Goal: Find specific page/section: Find specific page/section

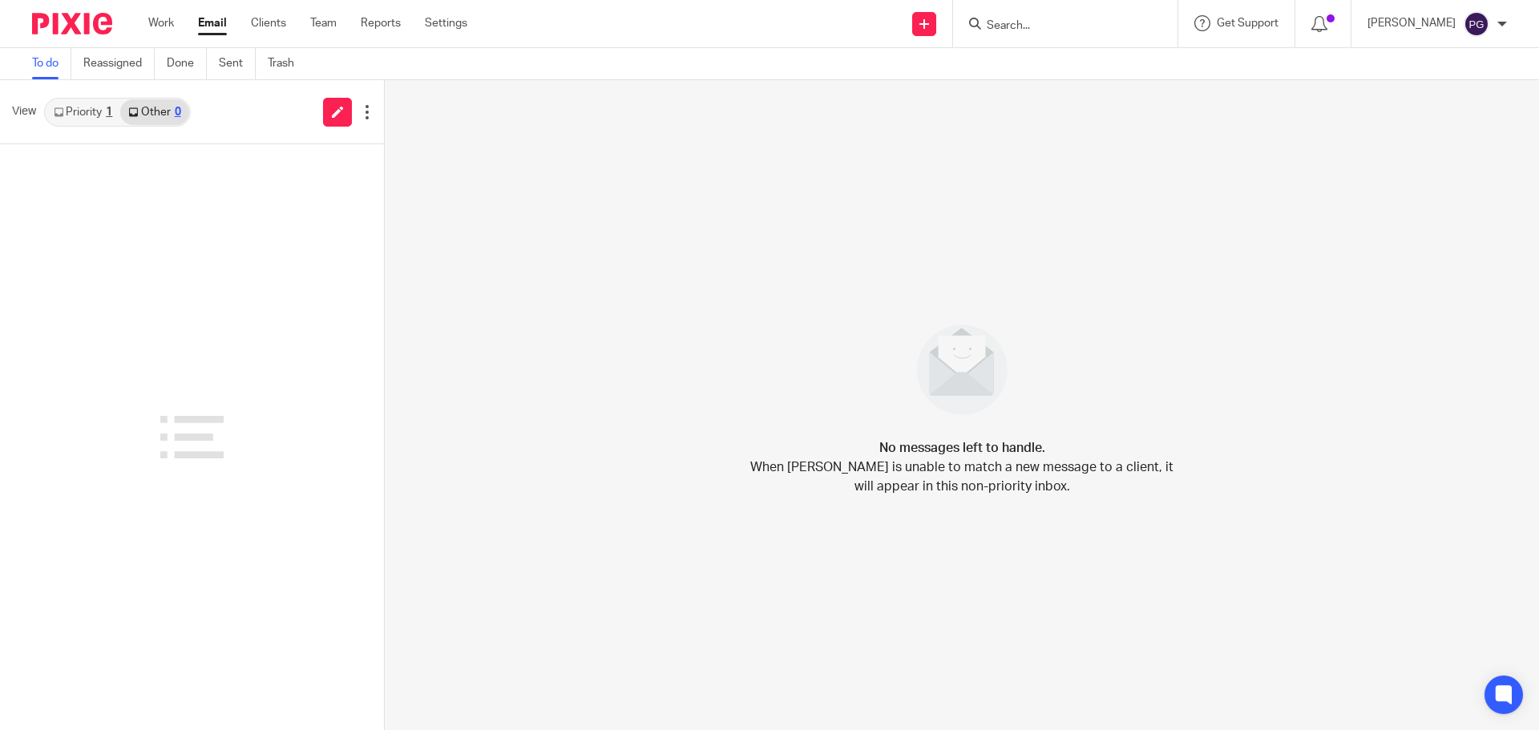
click at [507, 417] on div "No messages left to handle. When Pixie is unable to match a new message to a cl…" at bounding box center [962, 405] width 1154 height 650
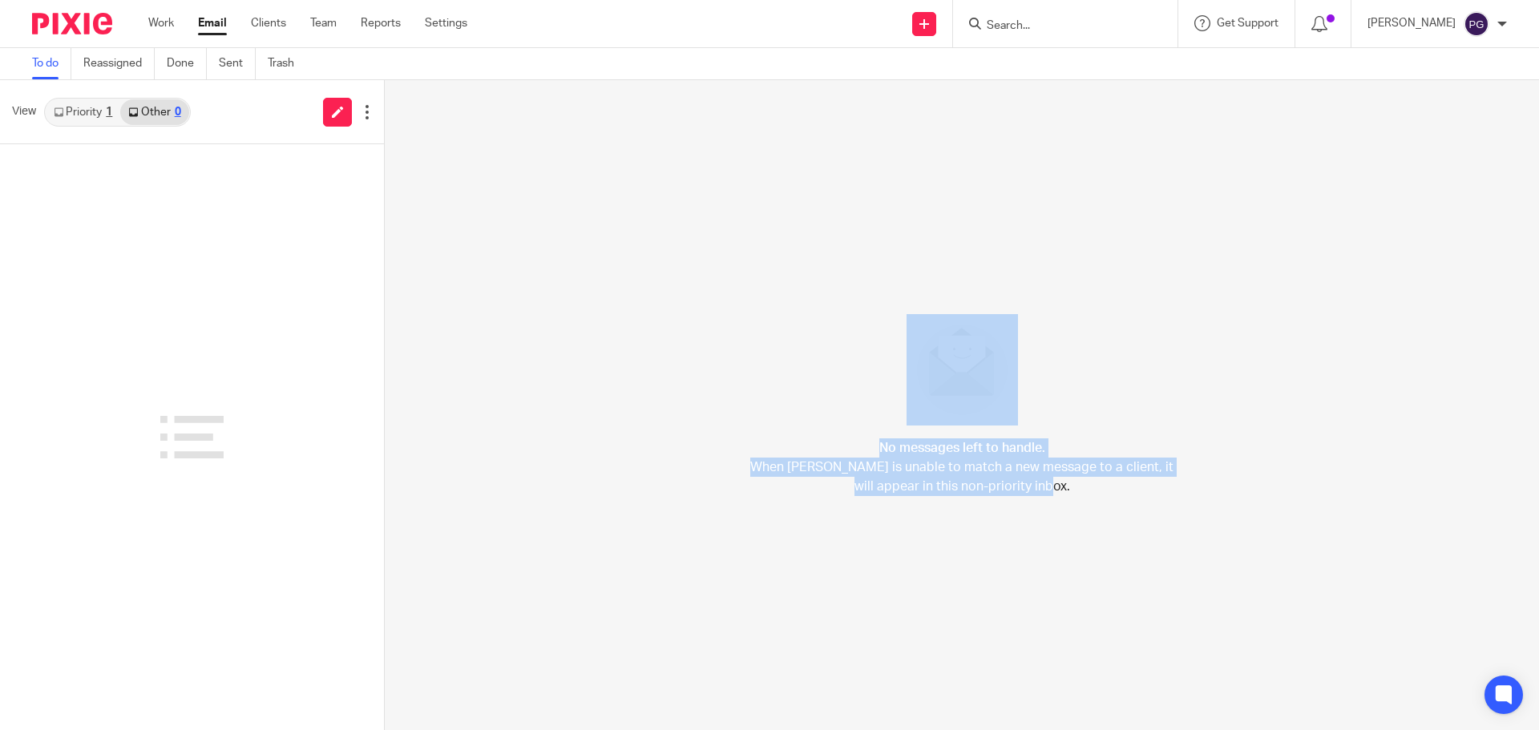
drag, startPoint x: 1209, startPoint y: 602, endPoint x: 789, endPoint y: 255, distance: 544.9
click at [789, 255] on div "No messages left to handle. When Pixie is unable to match a new message to a cl…" at bounding box center [962, 405] width 1154 height 650
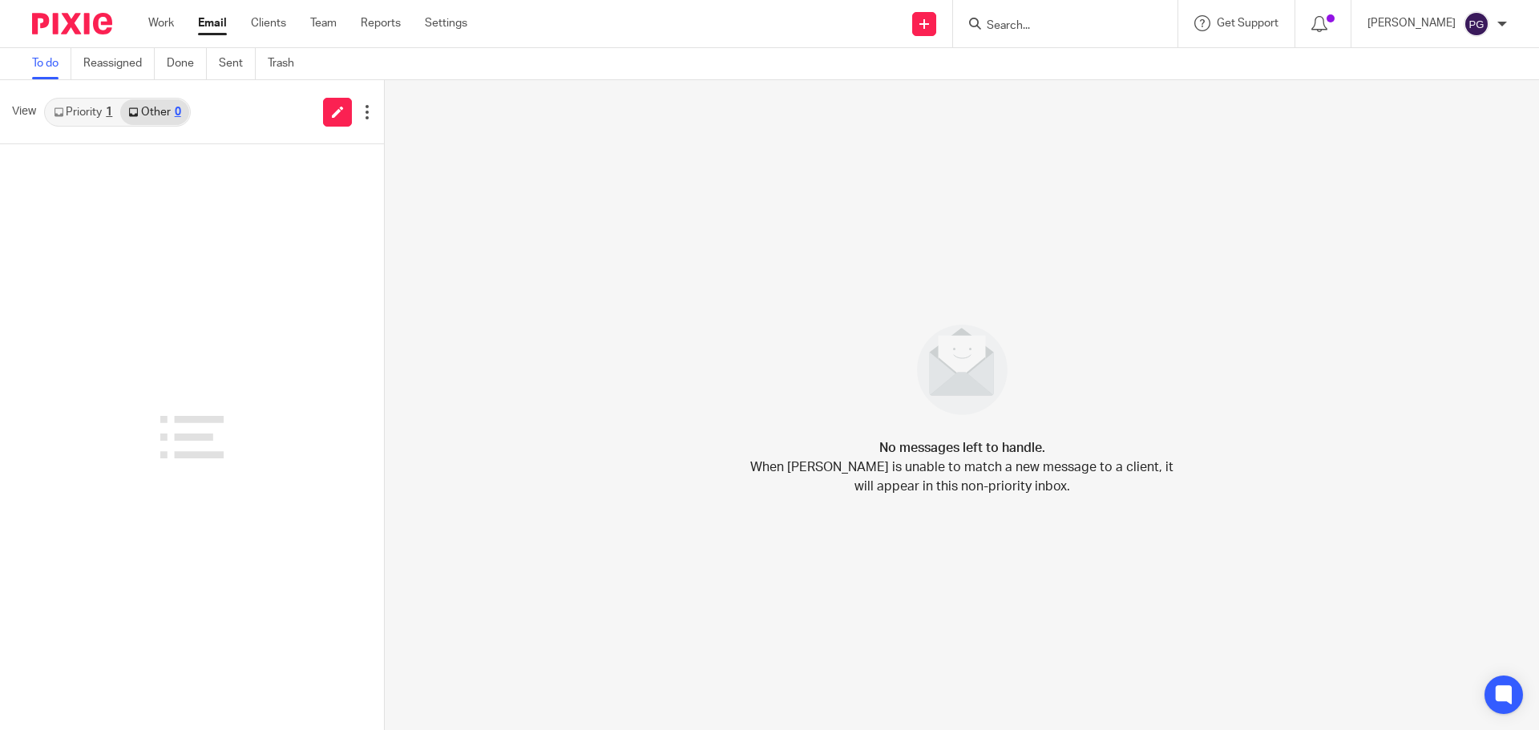
click at [79, 116] on link "Priority 1" at bounding box center [83, 112] width 75 height 26
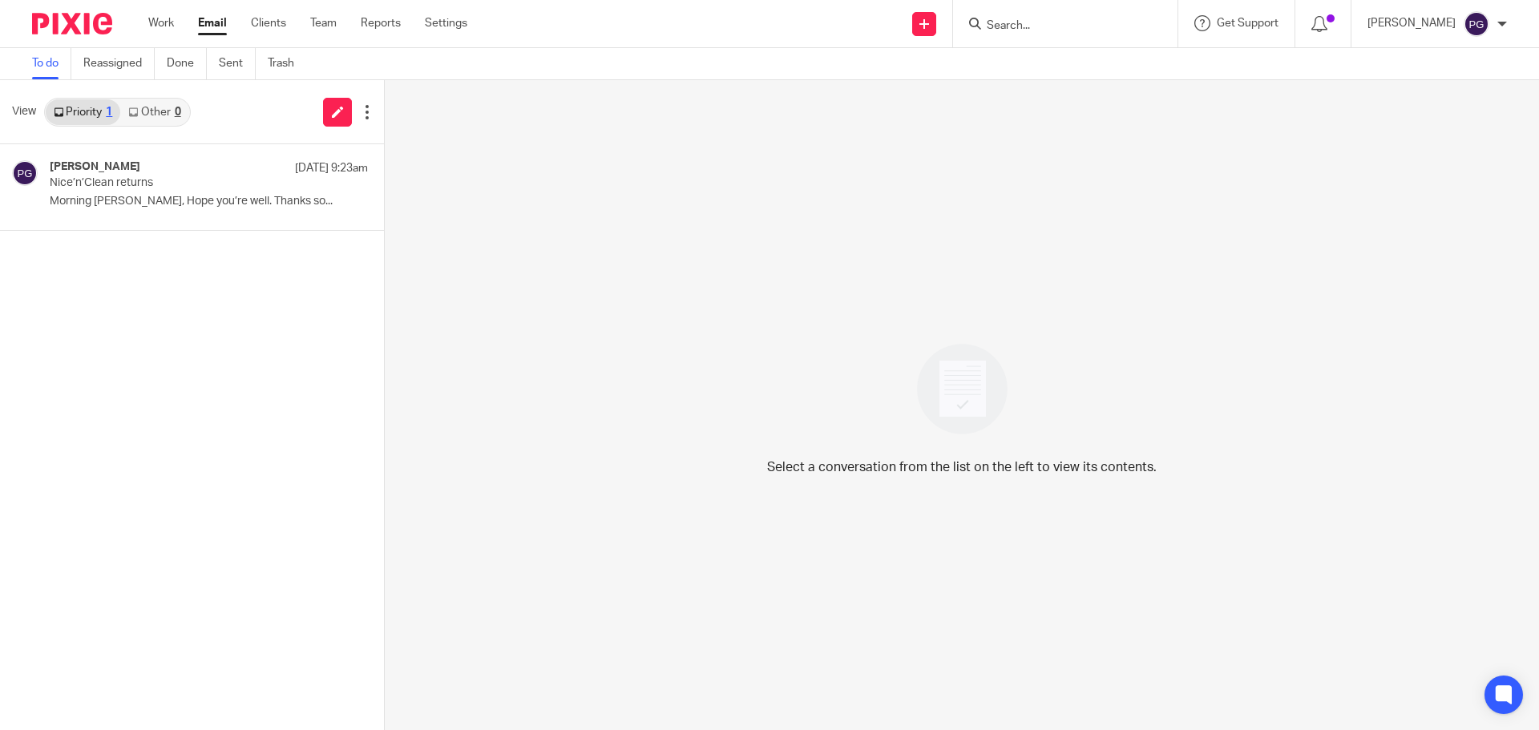
click at [162, 116] on link "Other 0" at bounding box center [154, 112] width 68 height 26
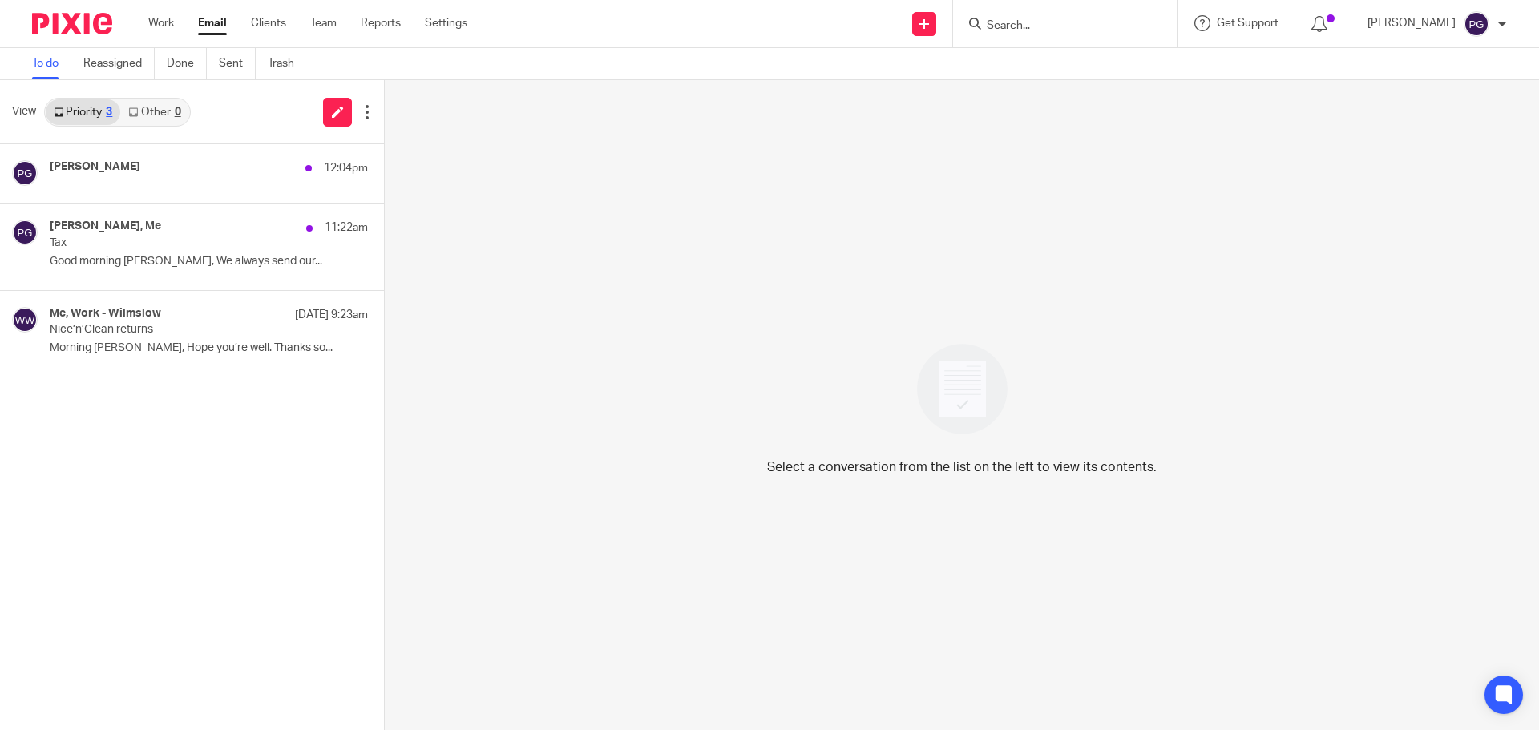
click at [1023, 26] on input "Search" at bounding box center [1057, 26] width 144 height 14
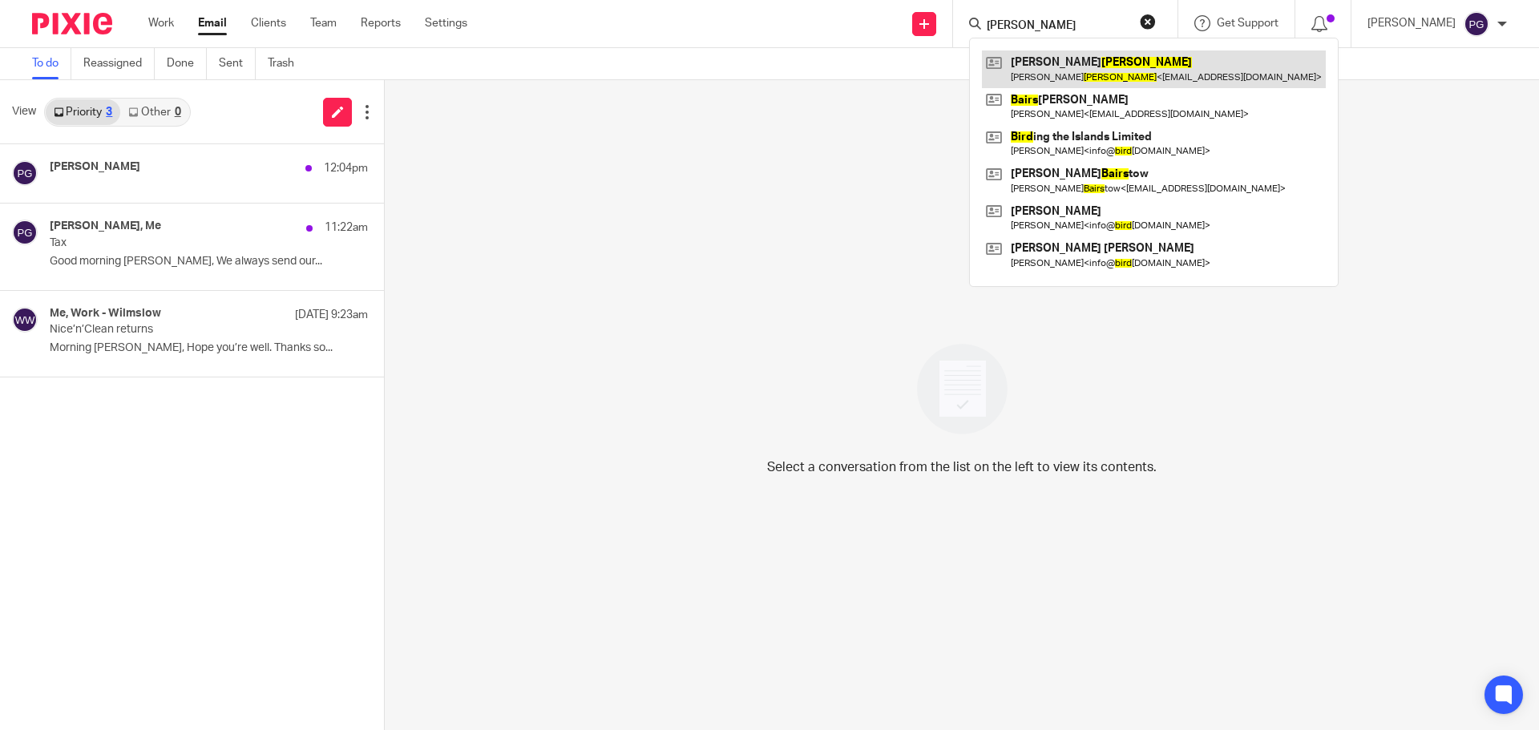
type input "baird"
click at [1067, 75] on link at bounding box center [1154, 69] width 344 height 37
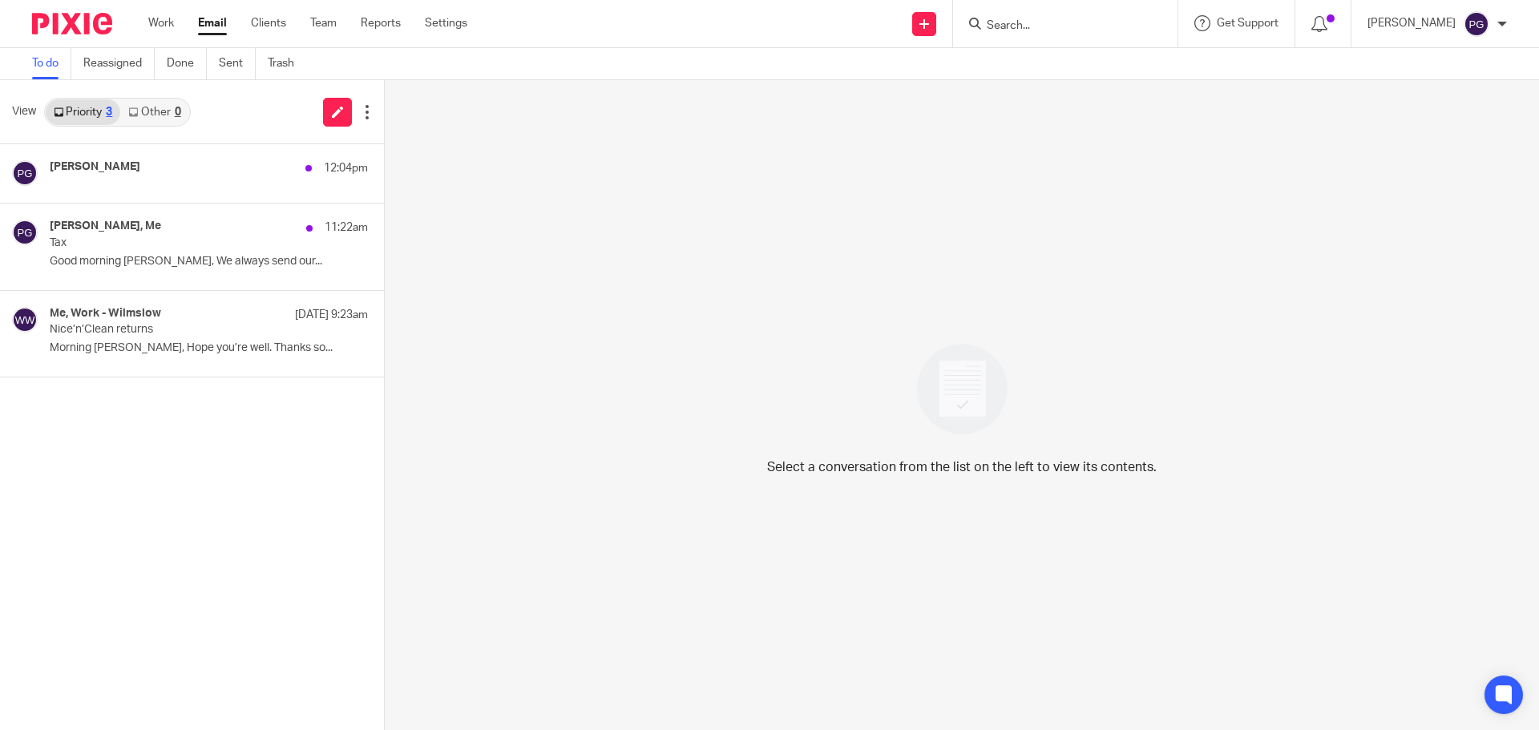
click at [1059, 26] on input "Search" at bounding box center [1057, 26] width 144 height 14
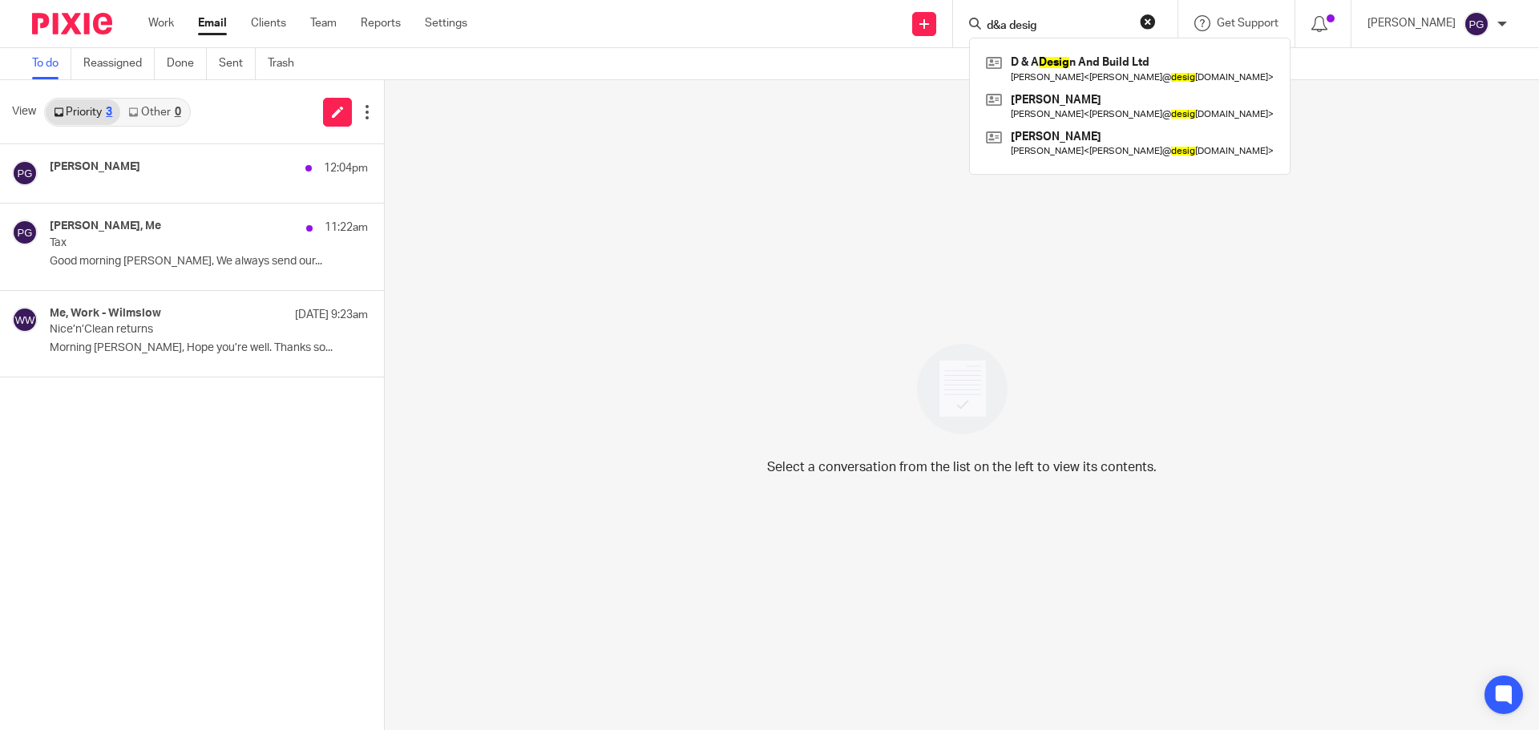
type input "d&a design"
drag, startPoint x: 1080, startPoint y: 29, endPoint x: 895, endPoint y: 29, distance: 184.4
click at [895, 29] on div "Send new email Create task Add client d&a design D & A Design And Build Ltd Amy…" at bounding box center [1015, 23] width 1048 height 47
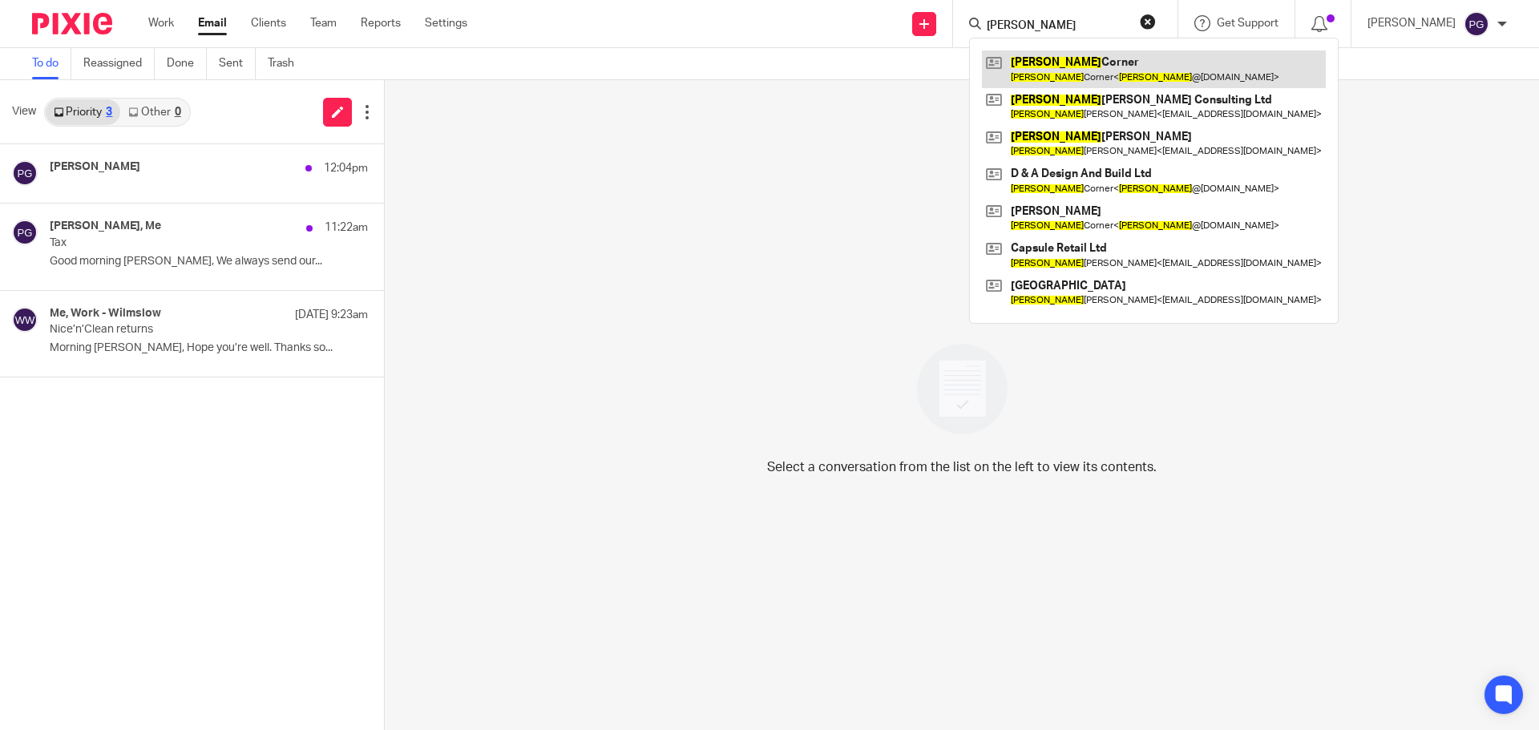
type input "[PERSON_NAME]"
click at [1100, 75] on link at bounding box center [1154, 69] width 344 height 37
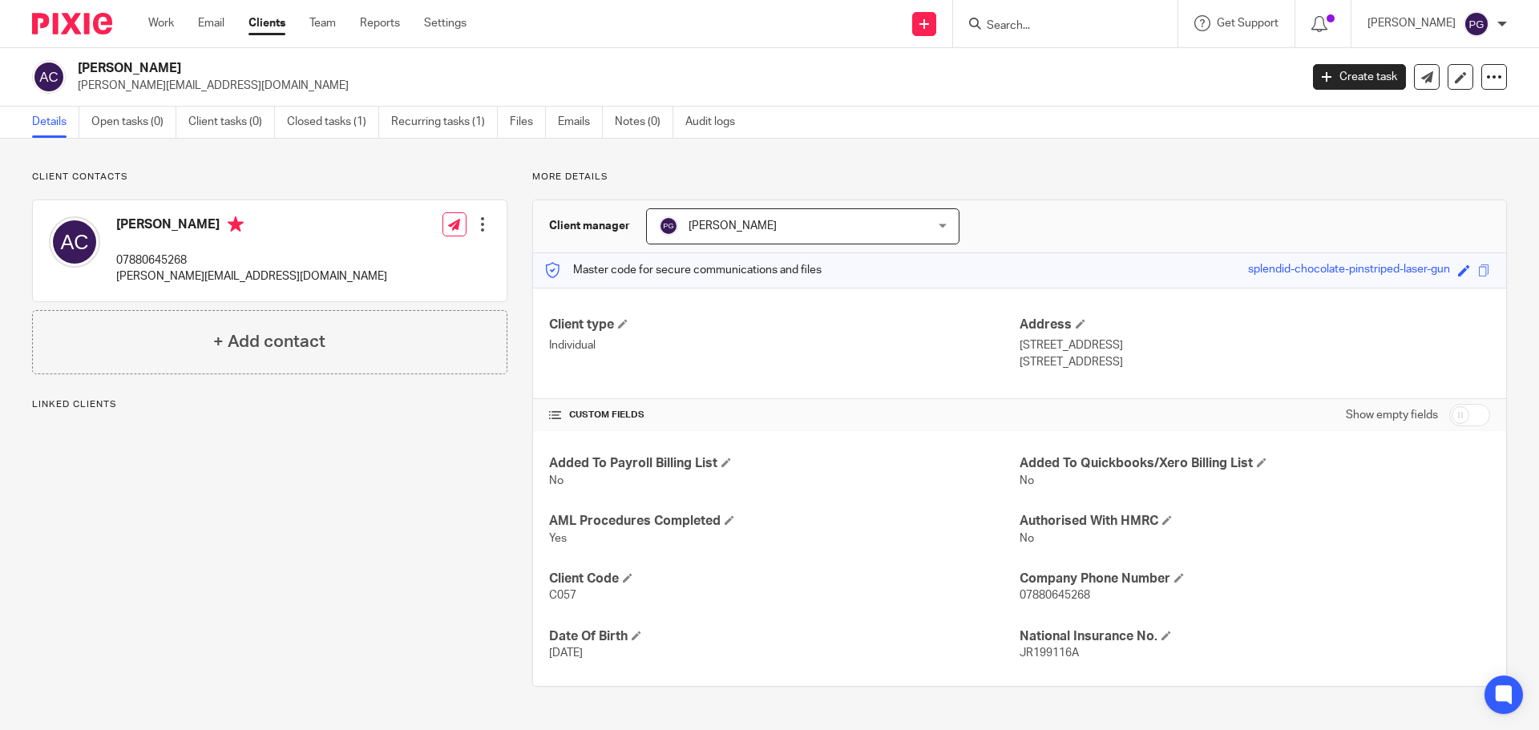
click at [1017, 29] on input "Search" at bounding box center [1057, 26] width 144 height 14
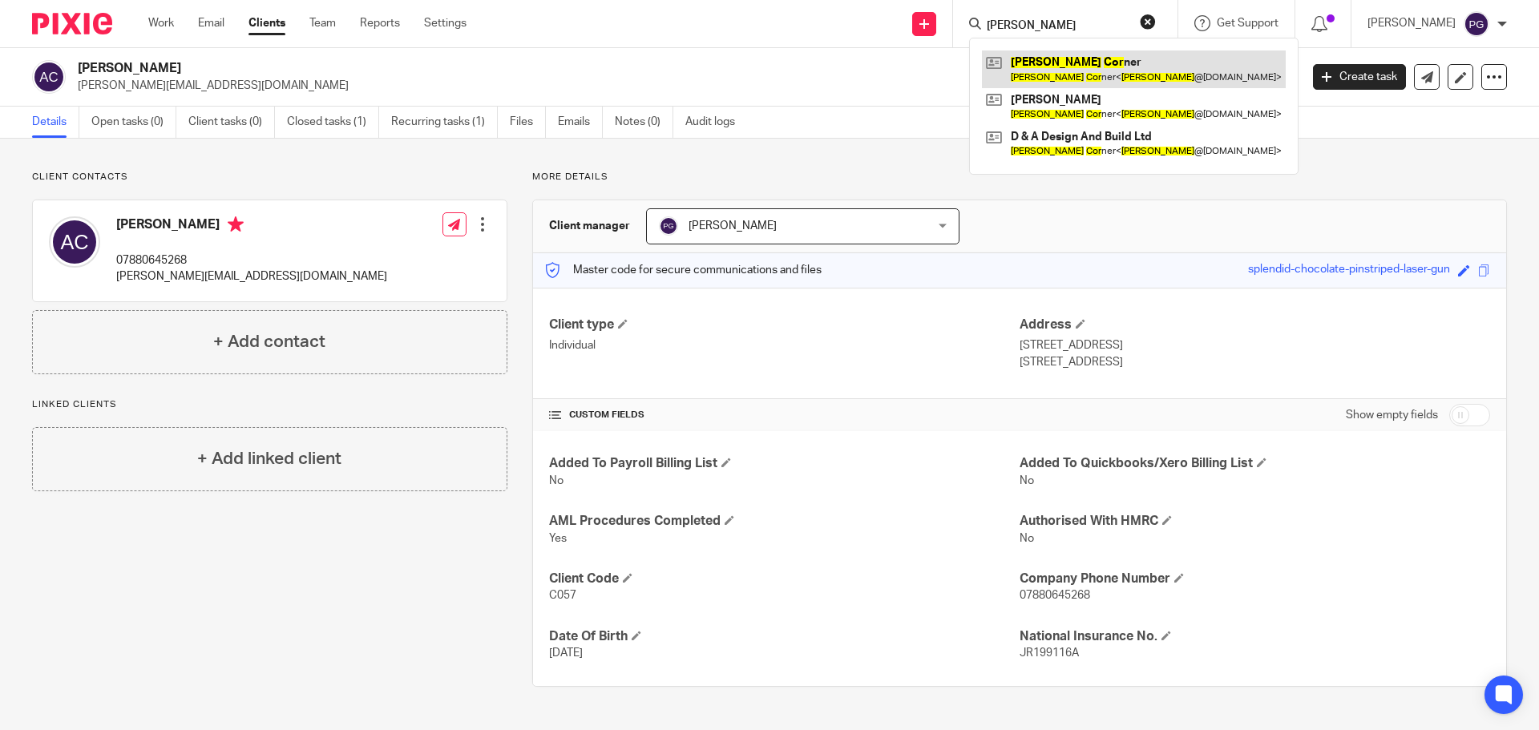
type input "[PERSON_NAME]"
drag, startPoint x: 1095, startPoint y: 25, endPoint x: 929, endPoint y: 30, distance: 166.0
click at [929, 30] on div "Send new email Create task Add client [PERSON_NAME] [PERSON_NAME] [PERSON_NAME]…" at bounding box center [1015, 23] width 1049 height 47
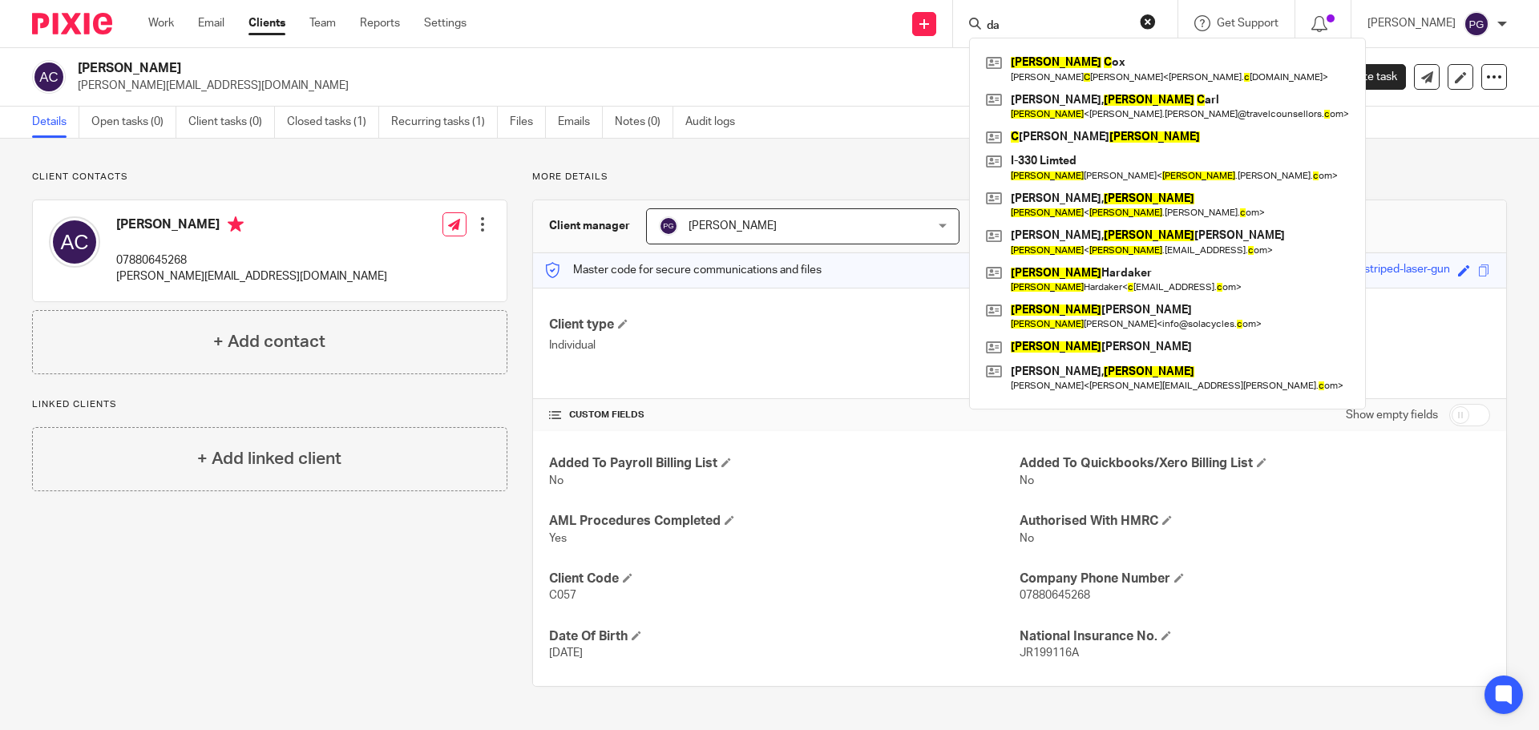
type input "d"
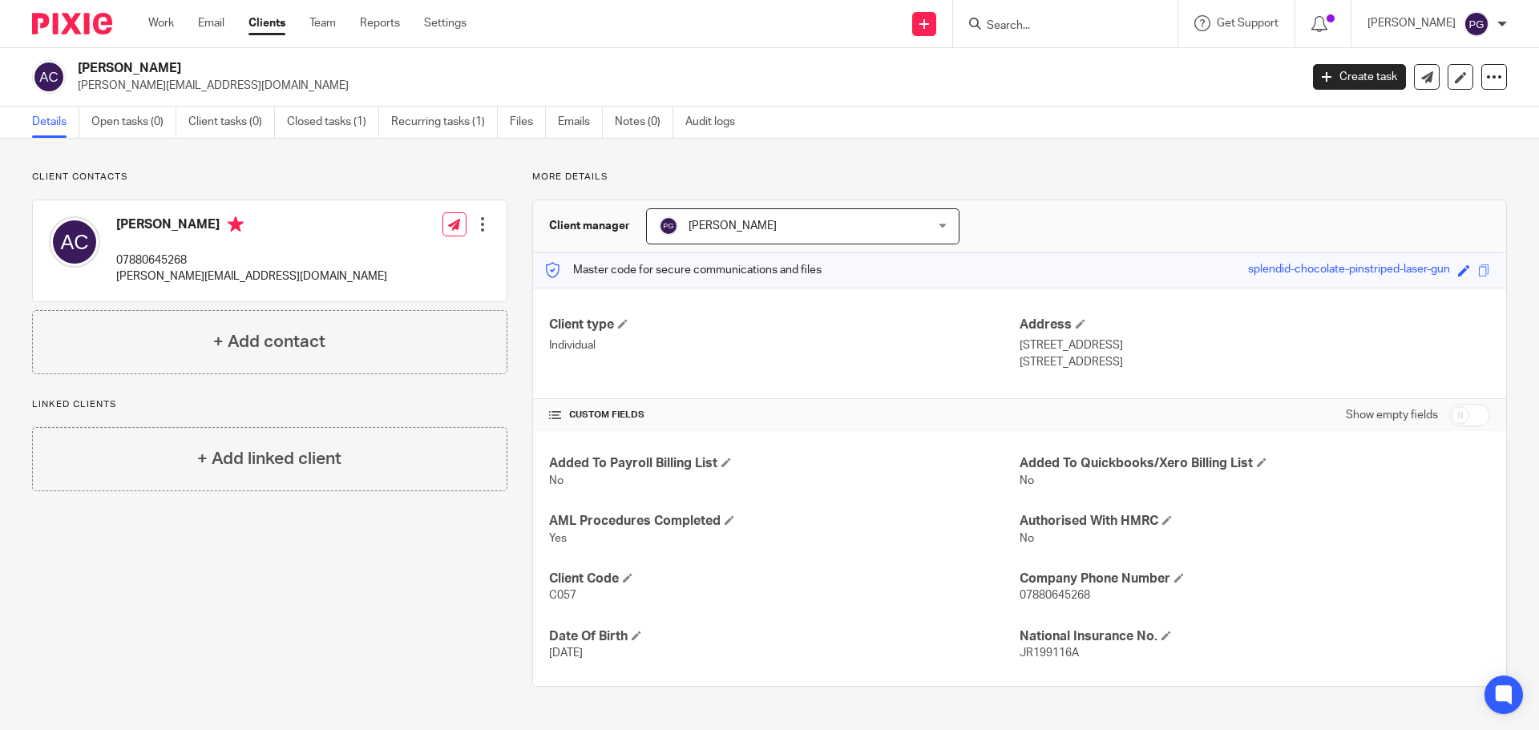
click at [1049, 20] on input "Search" at bounding box center [1057, 26] width 144 height 14
click at [1061, 31] on input "Search" at bounding box center [1057, 26] width 144 height 14
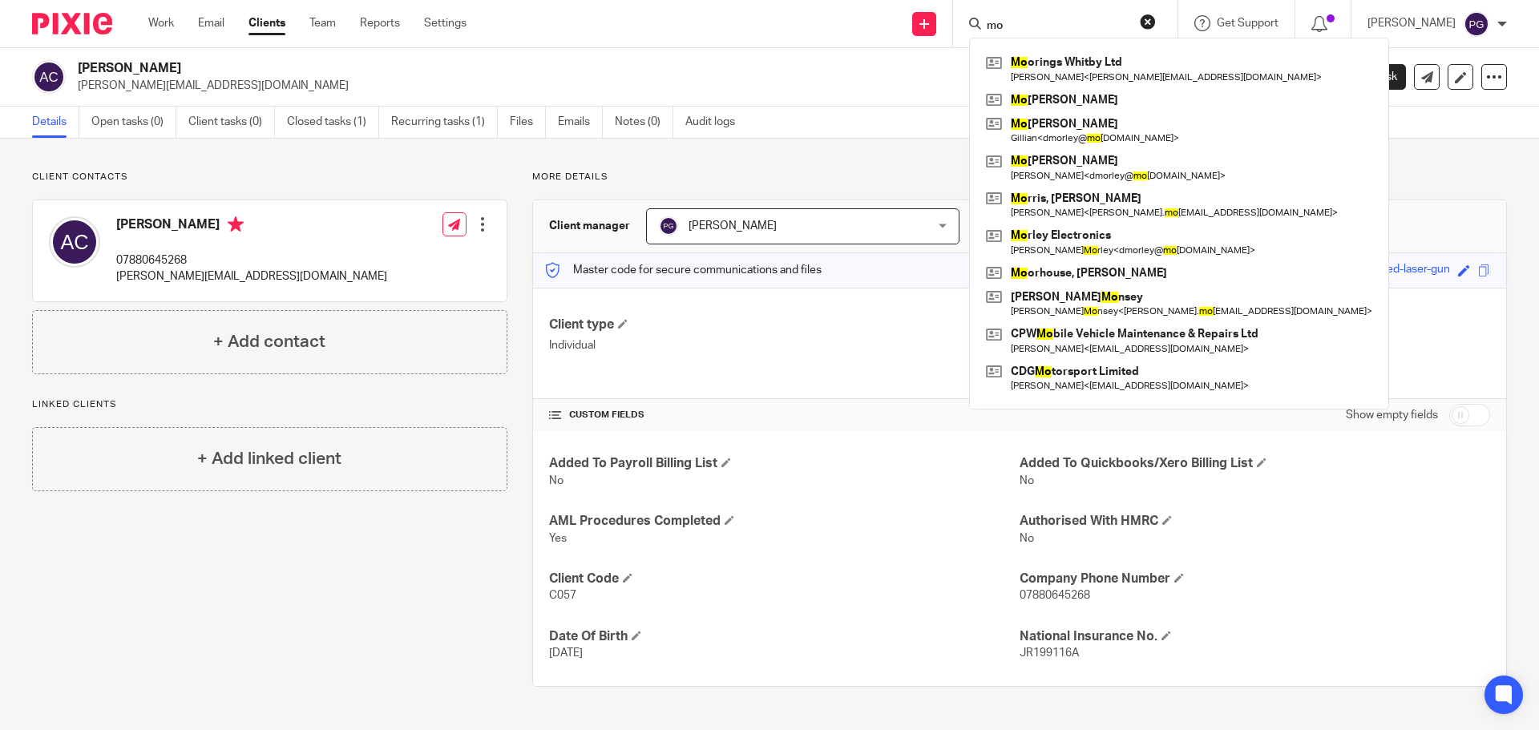
type input "m"
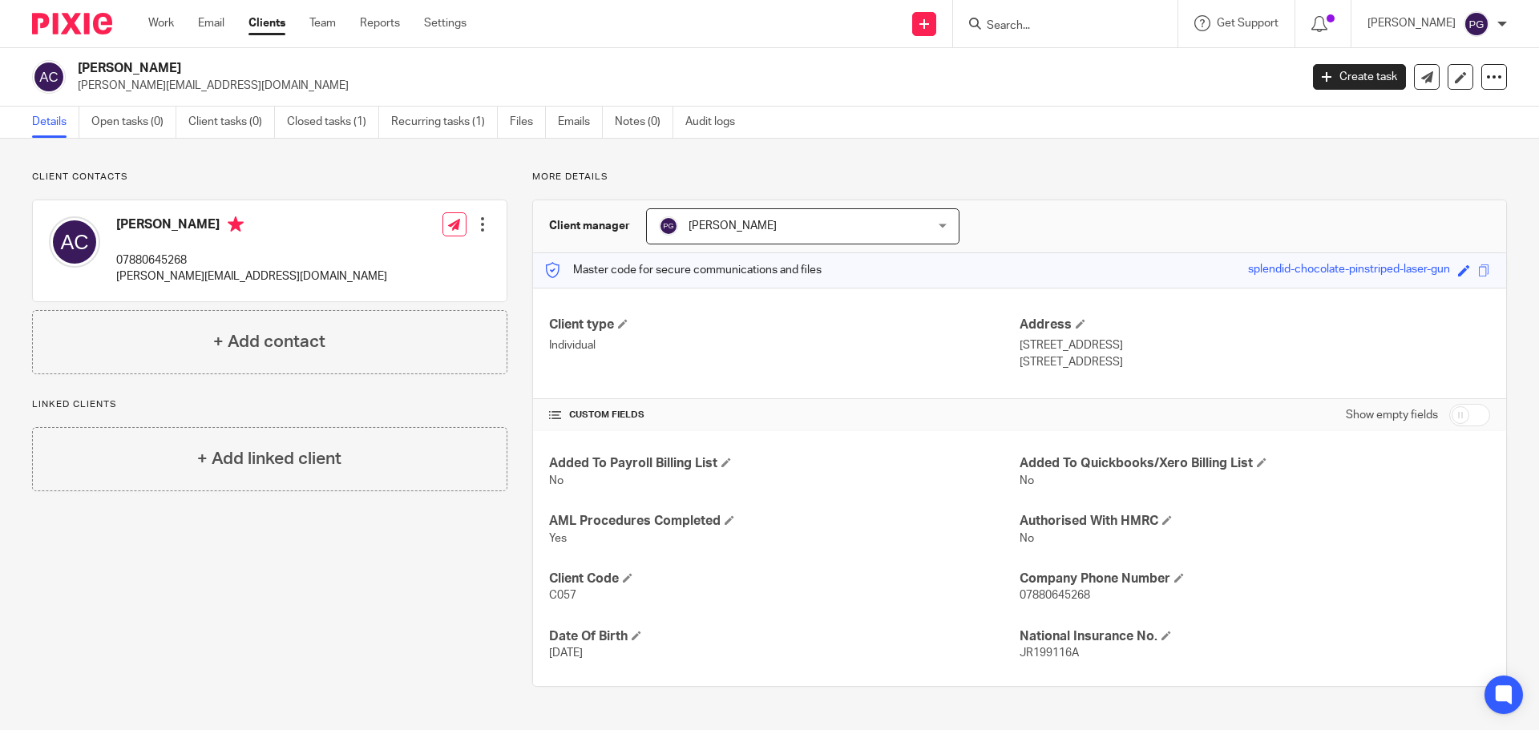
click at [1073, 26] on input "Search" at bounding box center [1057, 26] width 144 height 14
click at [1053, 27] on input "Search" at bounding box center [1057, 26] width 144 height 14
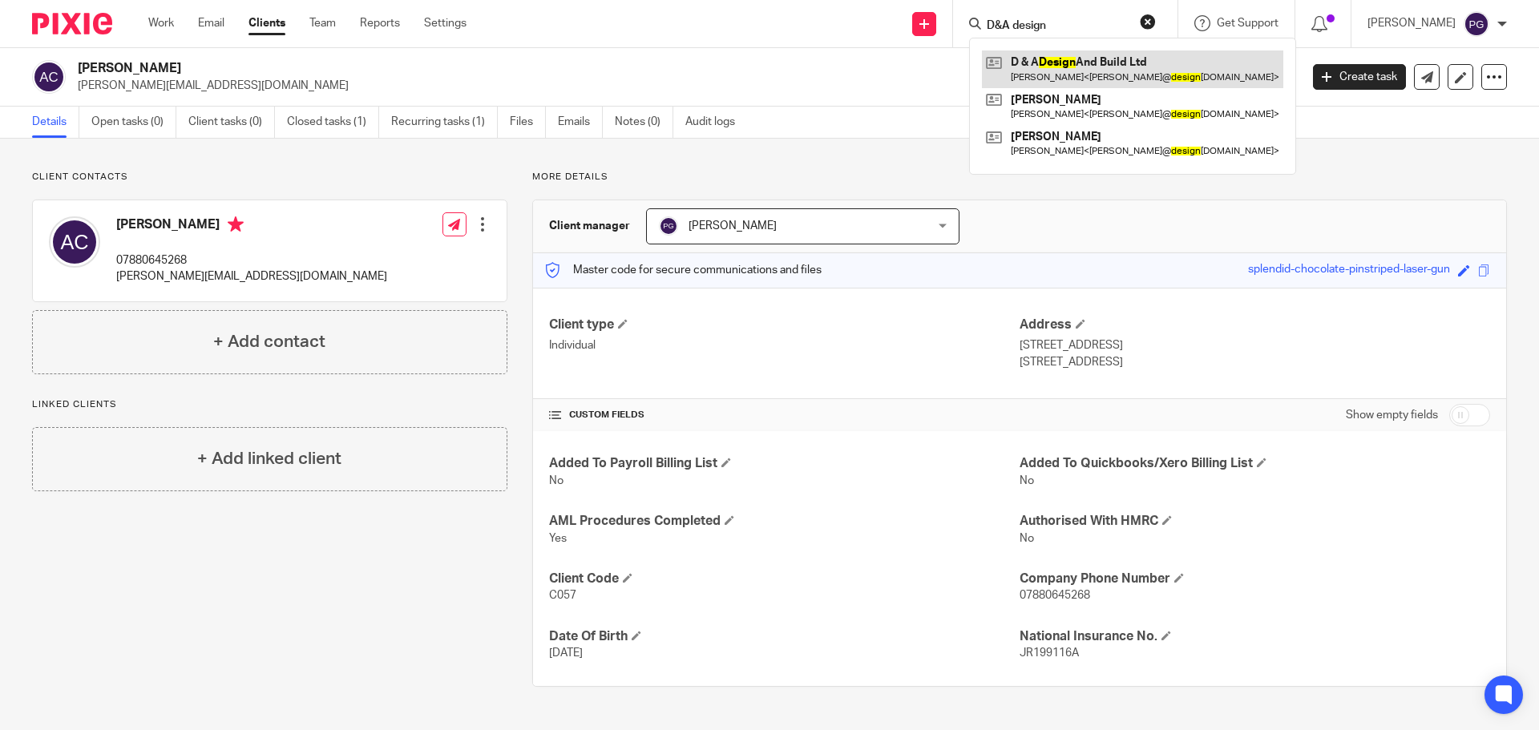
type input "D&A design"
click at [1073, 59] on link at bounding box center [1132, 69] width 301 height 37
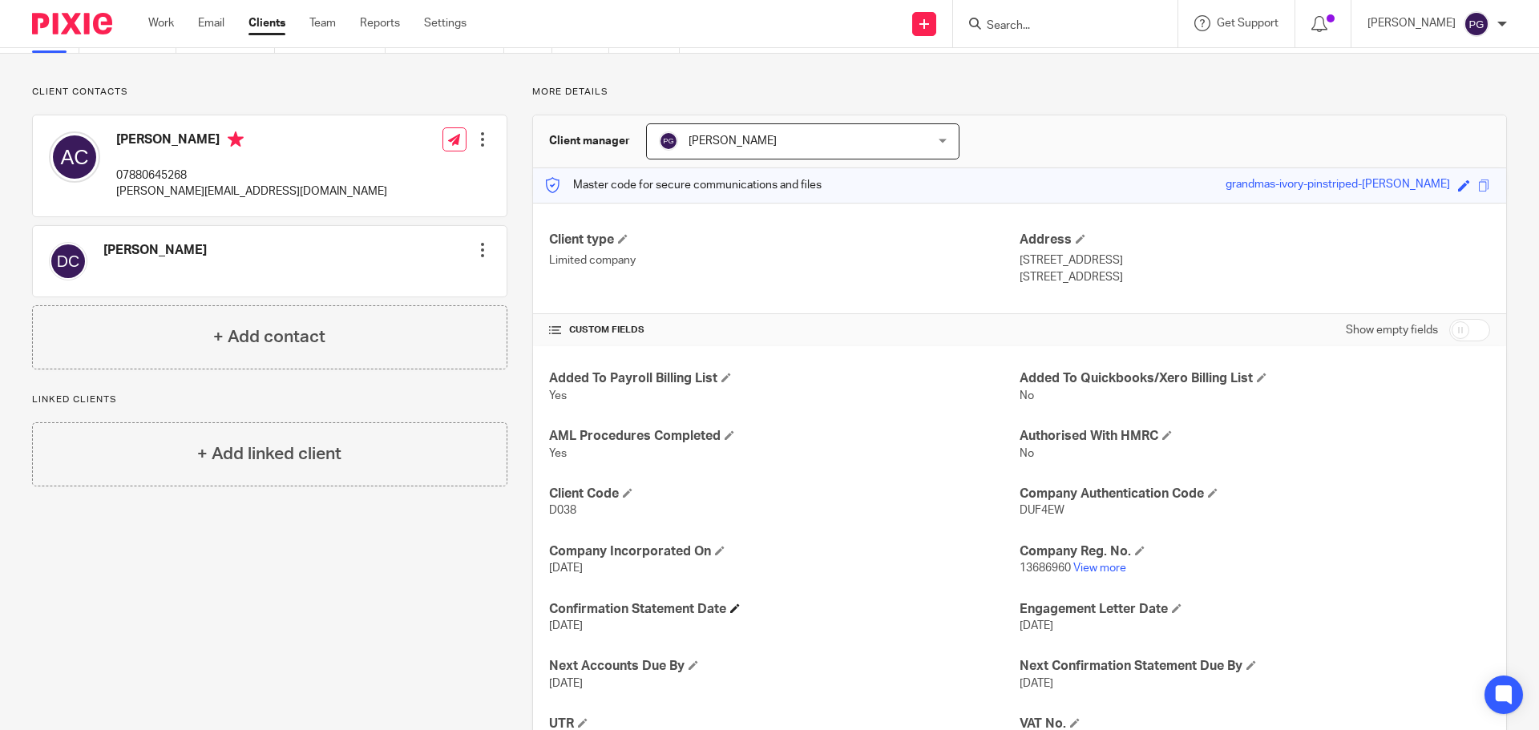
scroll to position [219, 0]
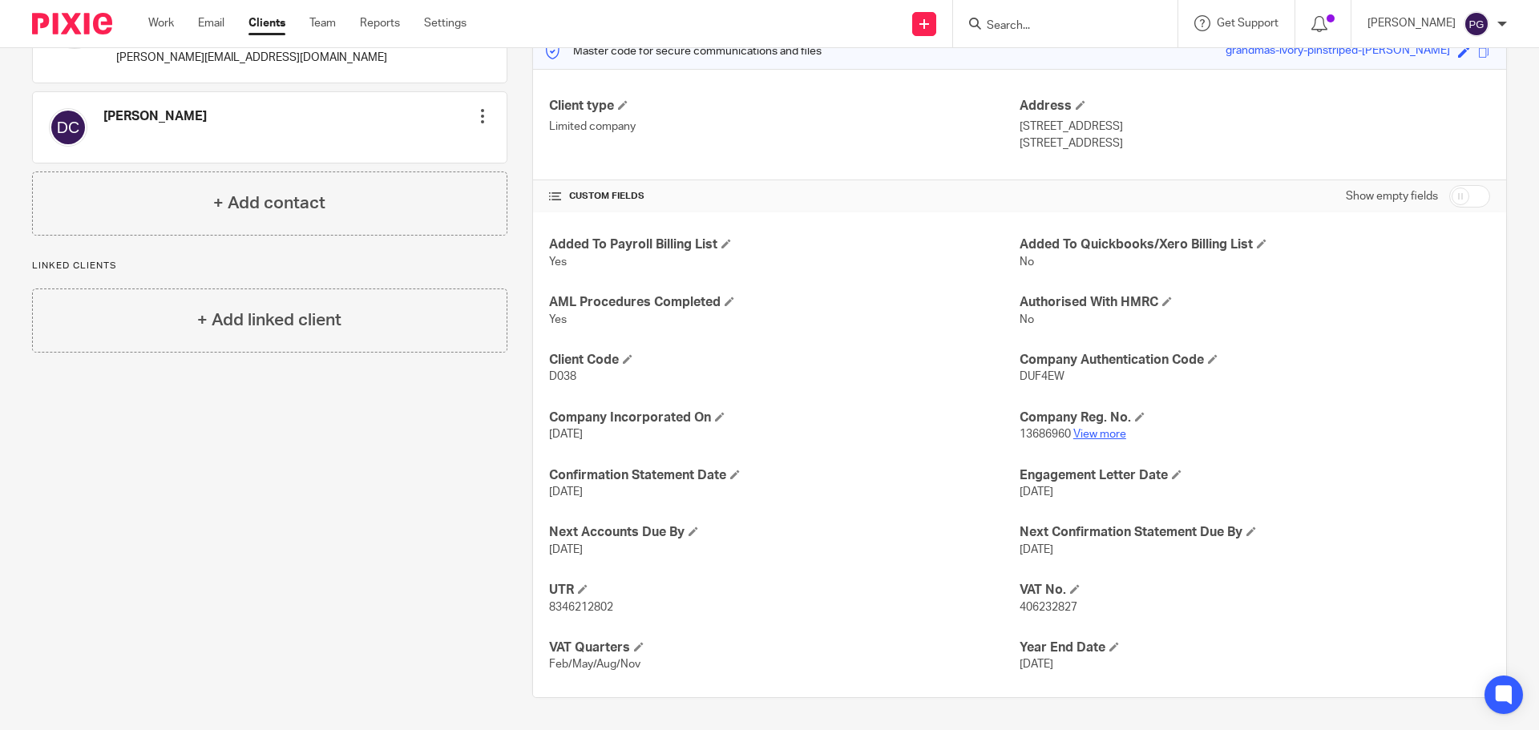
click at [1090, 435] on link "View more" at bounding box center [1099, 434] width 53 height 11
click at [1035, 25] on input "Search" at bounding box center [1057, 26] width 144 height 14
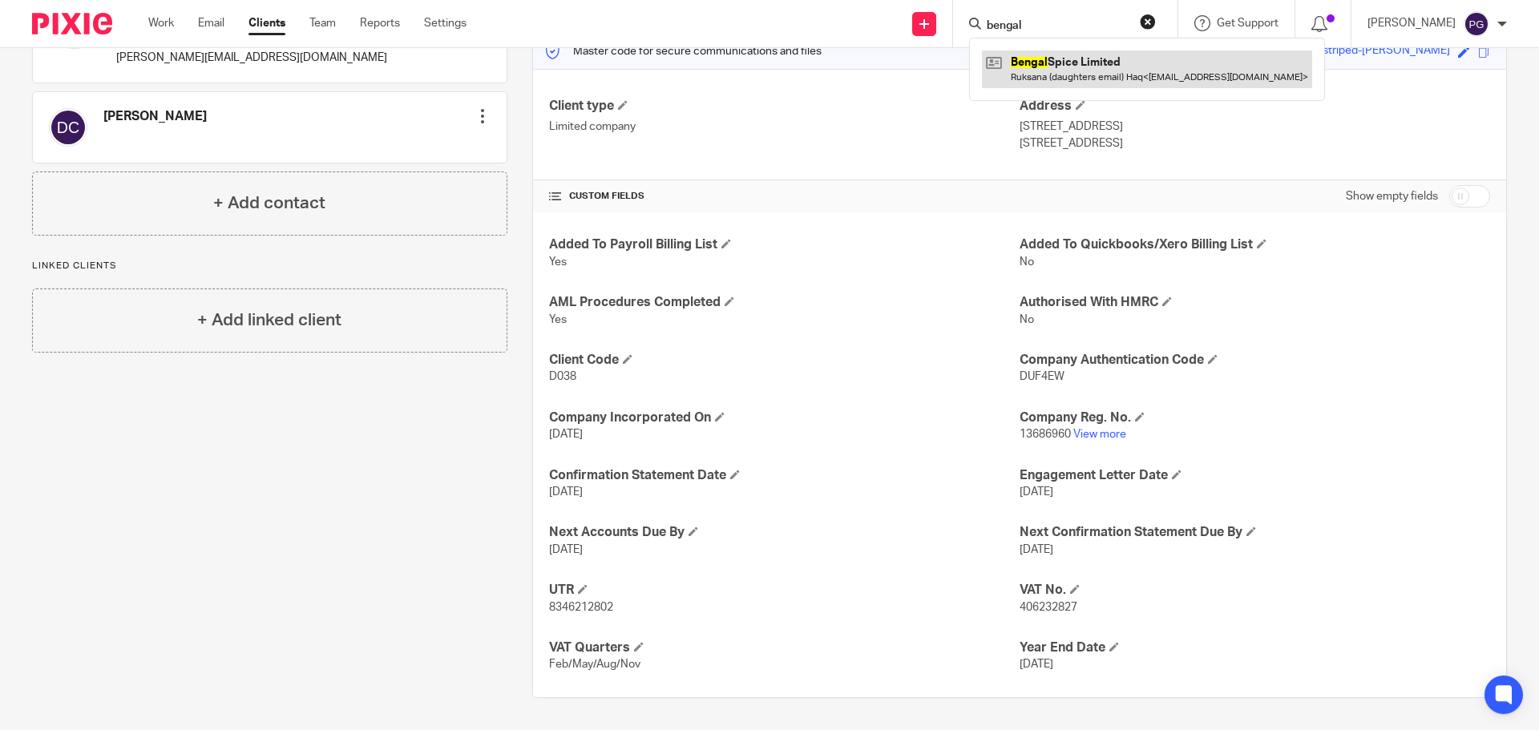
type input "bengal"
click at [1102, 73] on link at bounding box center [1147, 69] width 330 height 37
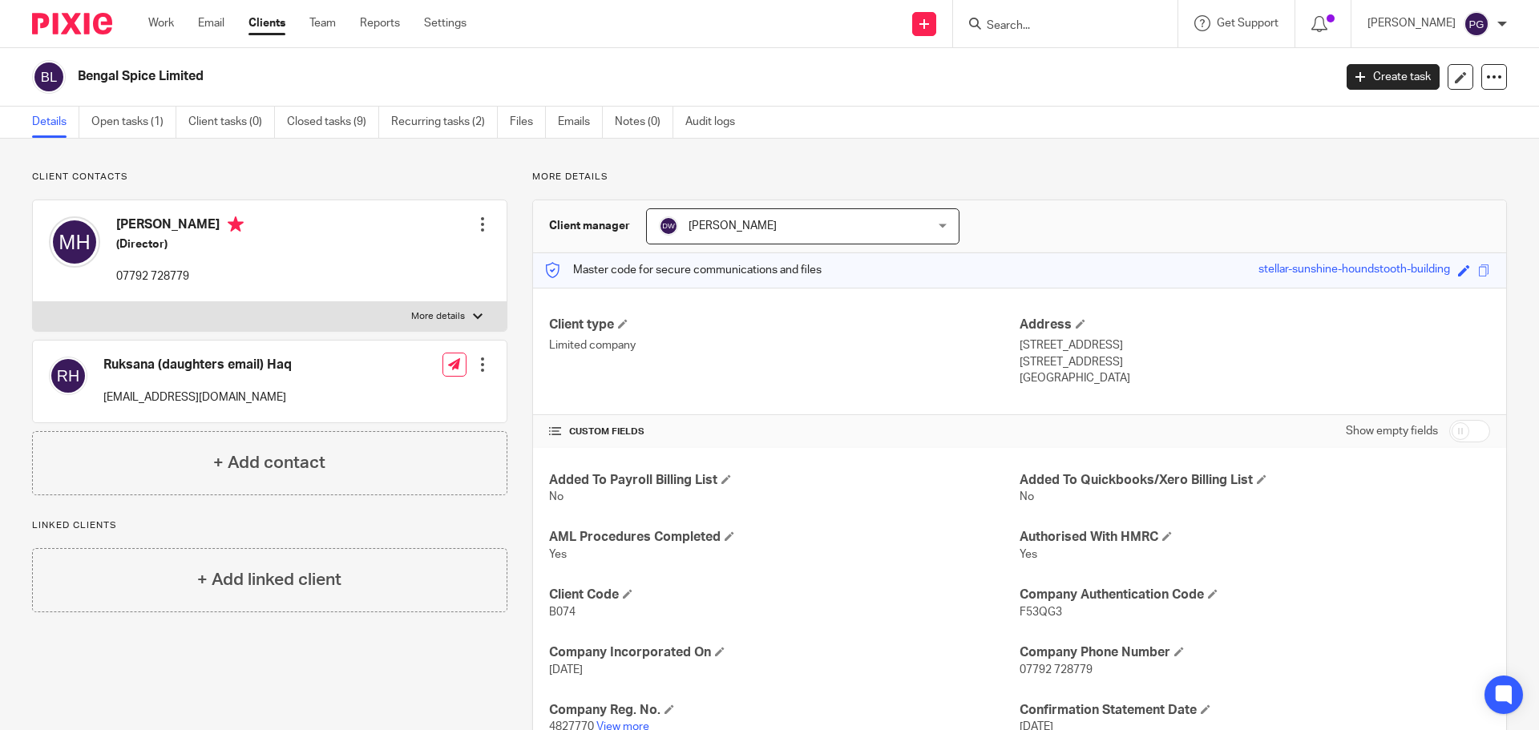
click at [1055, 30] on input "Search" at bounding box center [1057, 26] width 144 height 14
type input "n"
type input "bengal"
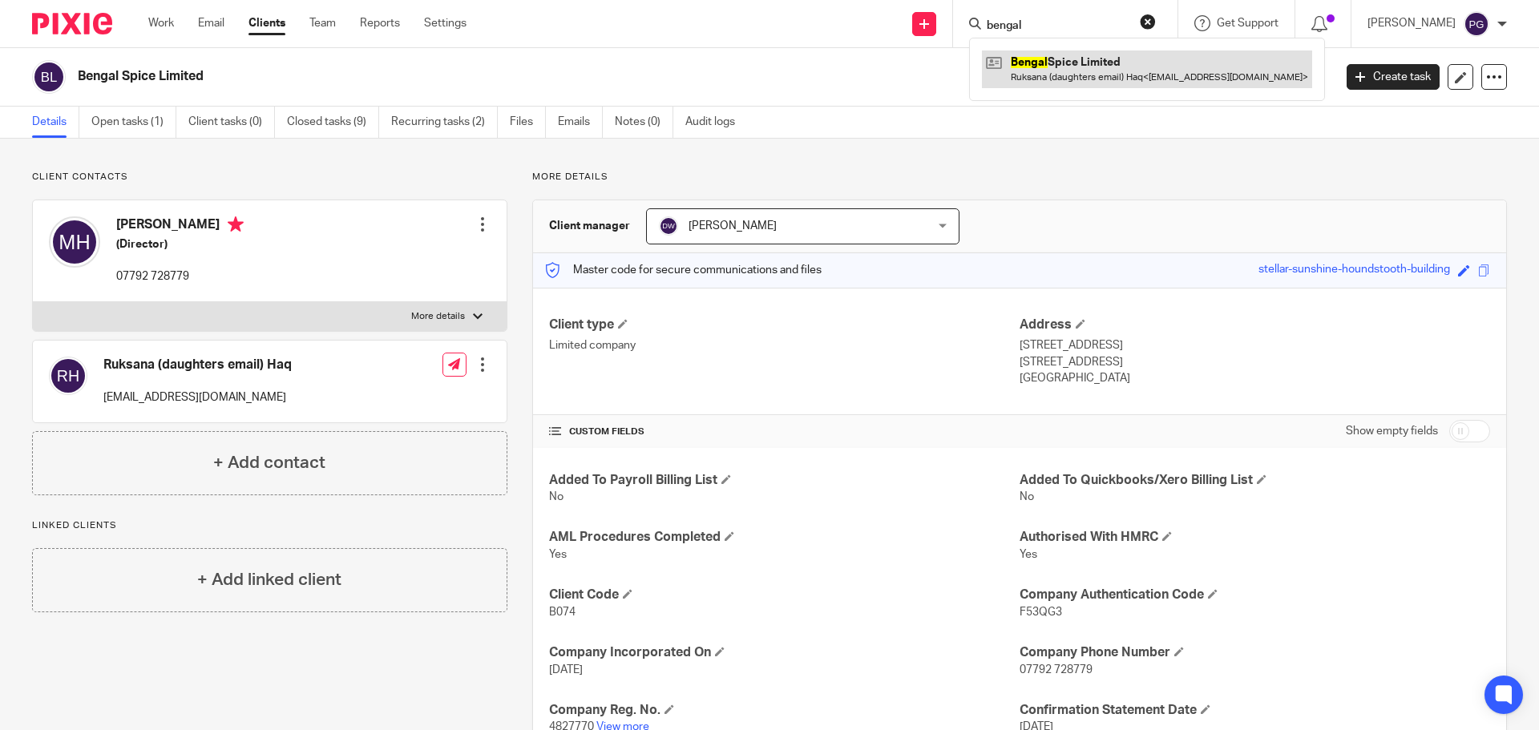
drag, startPoint x: 1081, startPoint y: 43, endPoint x: 1085, endPoint y: 52, distance: 9.7
click at [1083, 46] on div "Bengal Spice Limited Ruksana (daughters email) Haq < ruksana_haq@hotmail.co.uk >" at bounding box center [1147, 69] width 356 height 63
click at [1089, 59] on link at bounding box center [1147, 69] width 330 height 37
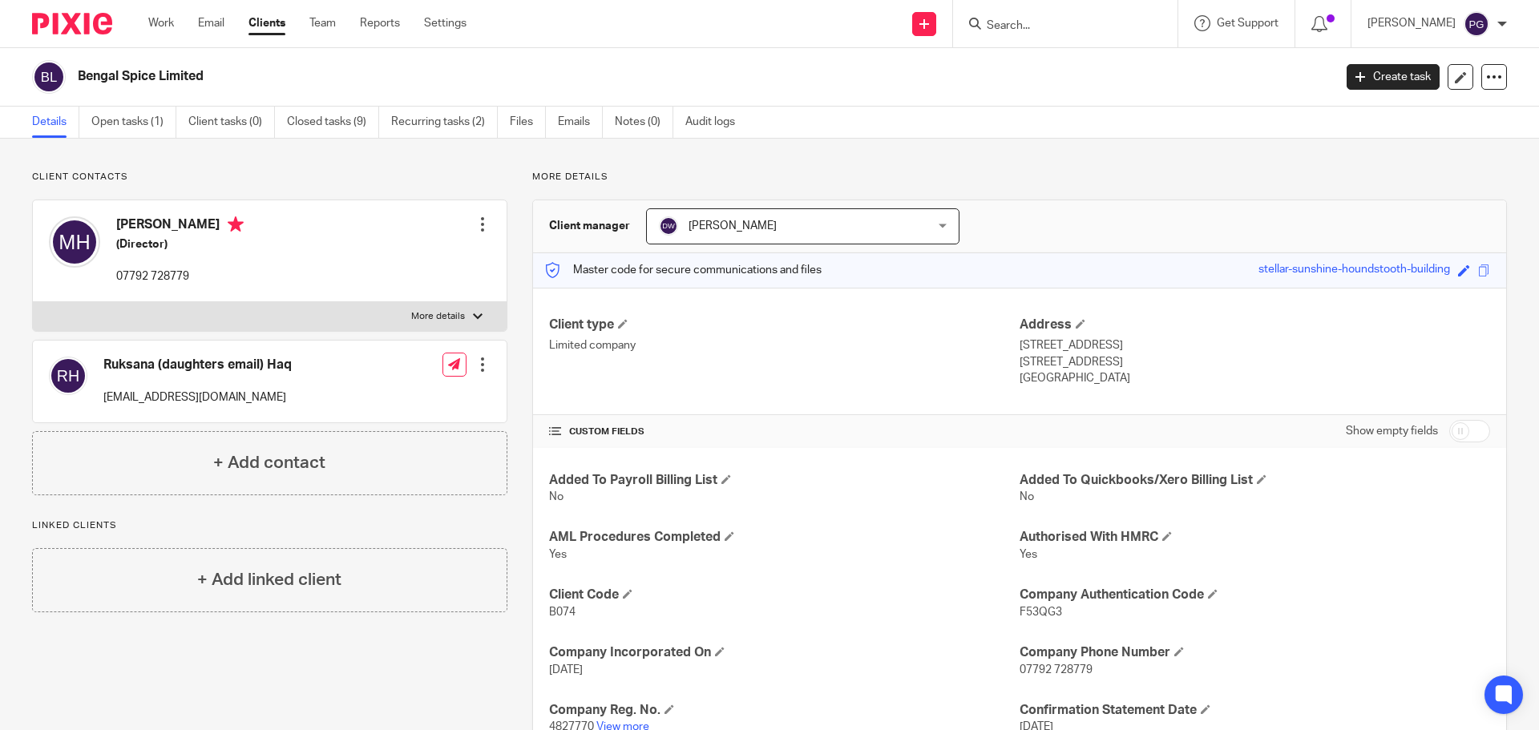
click at [411, 238] on div "[PERSON_NAME] (Director) 07792 728779 Edit contact Create client from contact E…" at bounding box center [270, 251] width 474 height 102
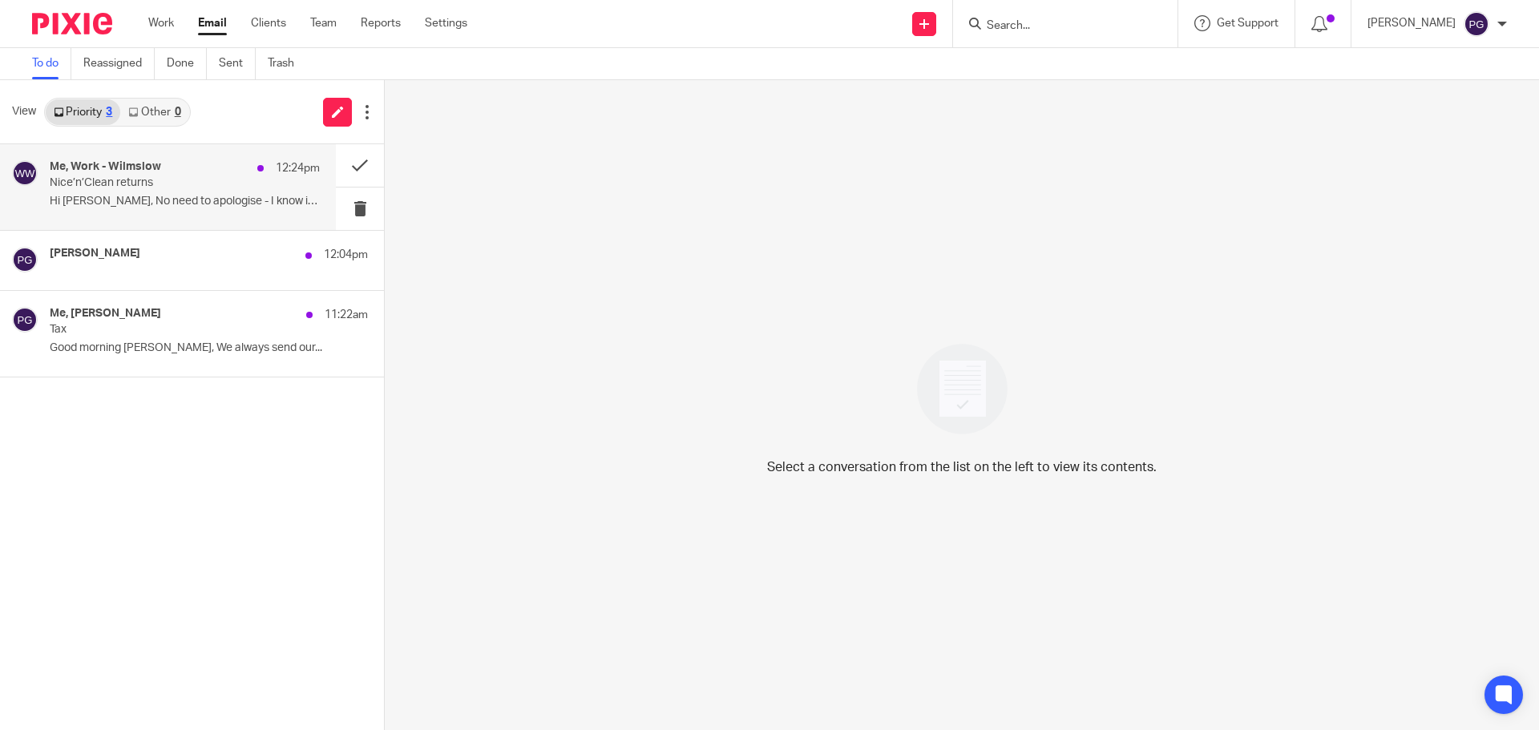
click at [136, 164] on h4 "Me, Work - Wilmslow" at bounding box center [105, 167] width 111 height 14
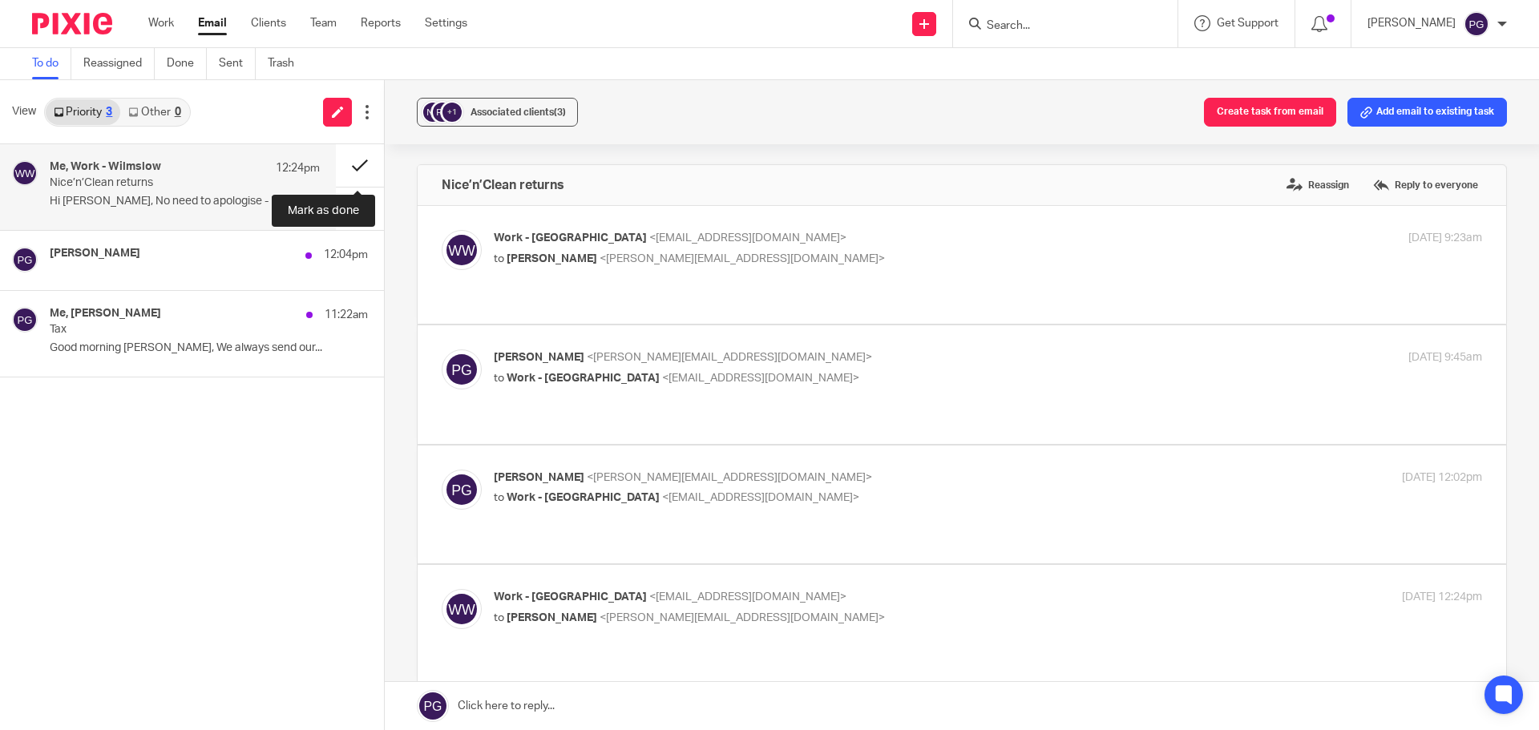
click at [370, 165] on button at bounding box center [360, 165] width 48 height 42
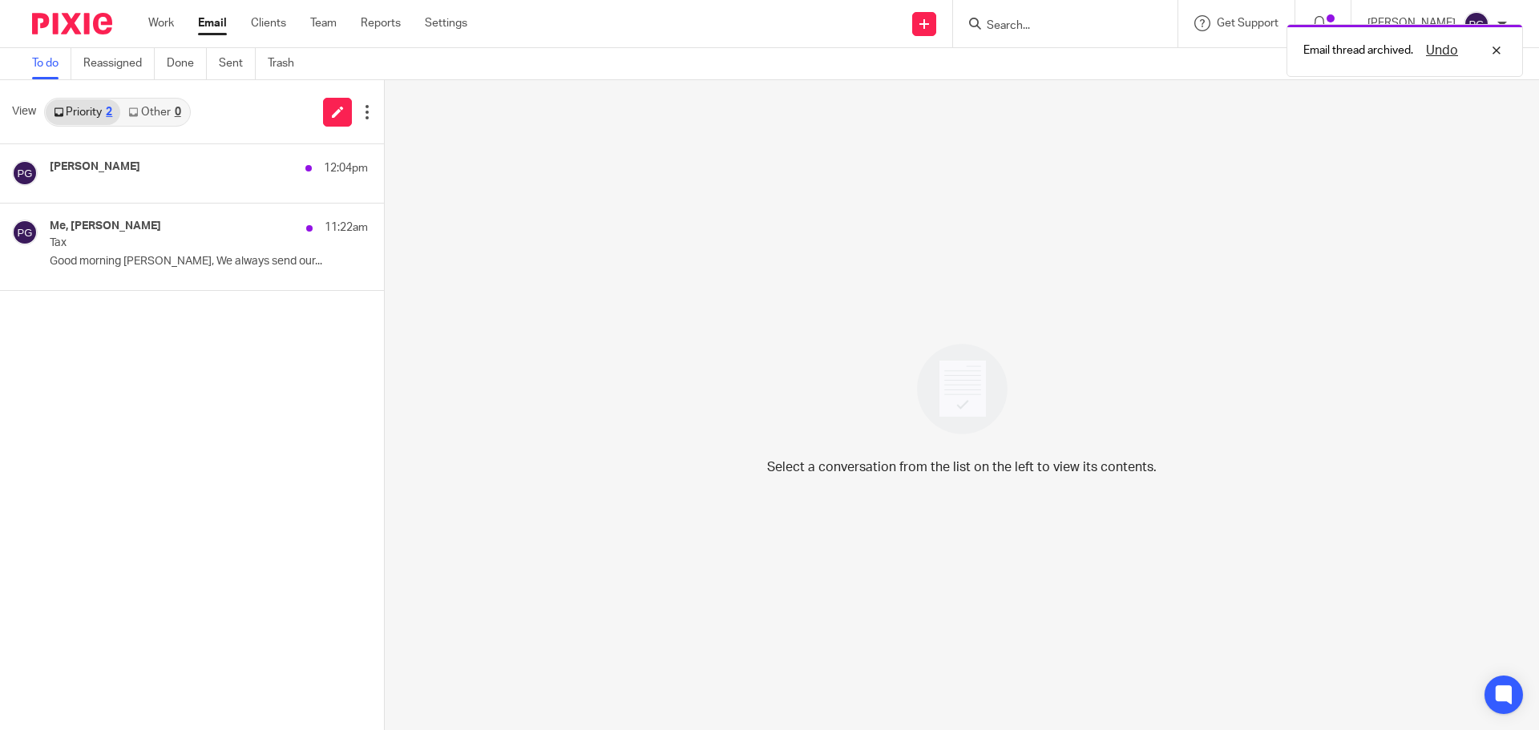
click at [370, 165] on div "[PERSON_NAME] 12:04pm" at bounding box center [192, 173] width 384 height 59
click at [384, 165] on button at bounding box center [390, 158] width 13 height 29
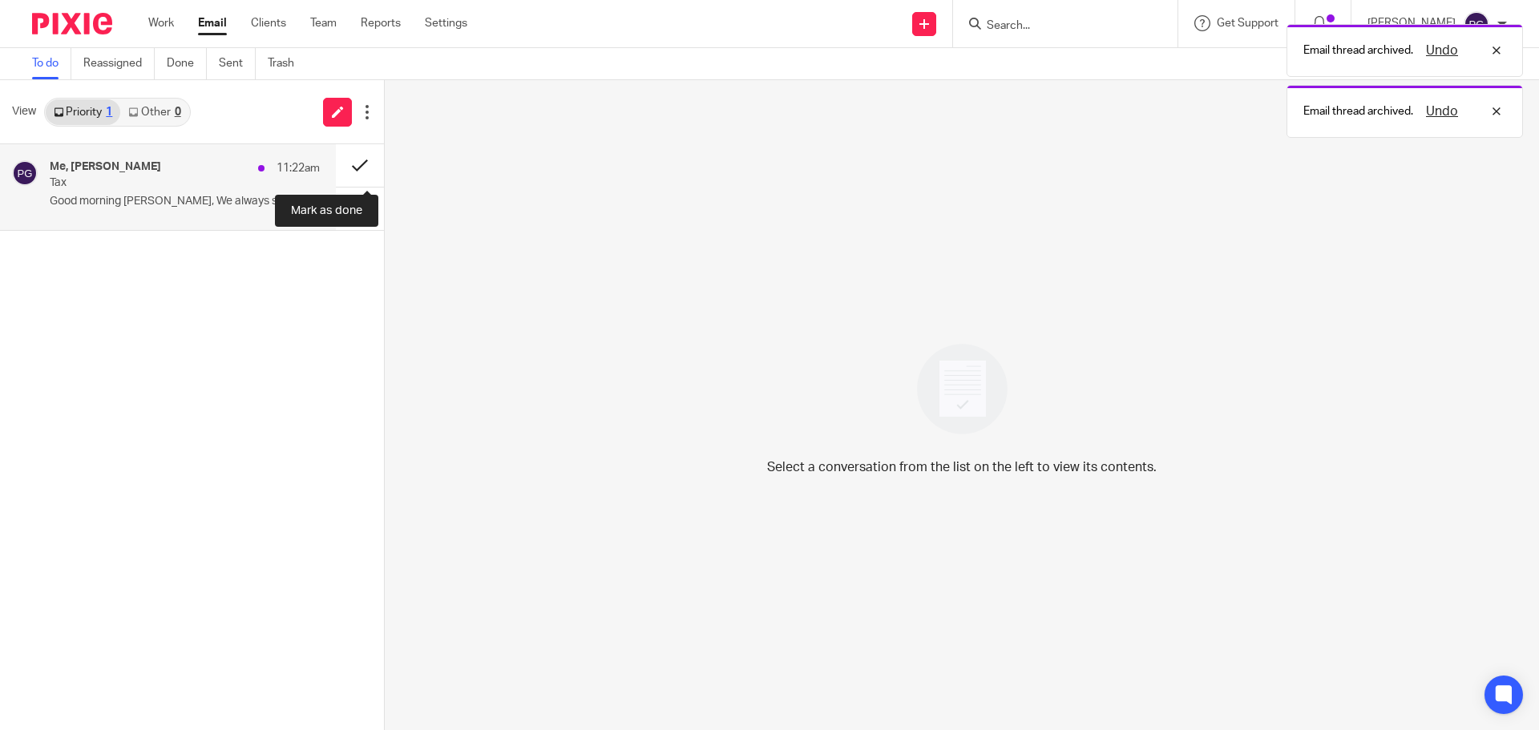
click at [362, 164] on button at bounding box center [360, 165] width 48 height 42
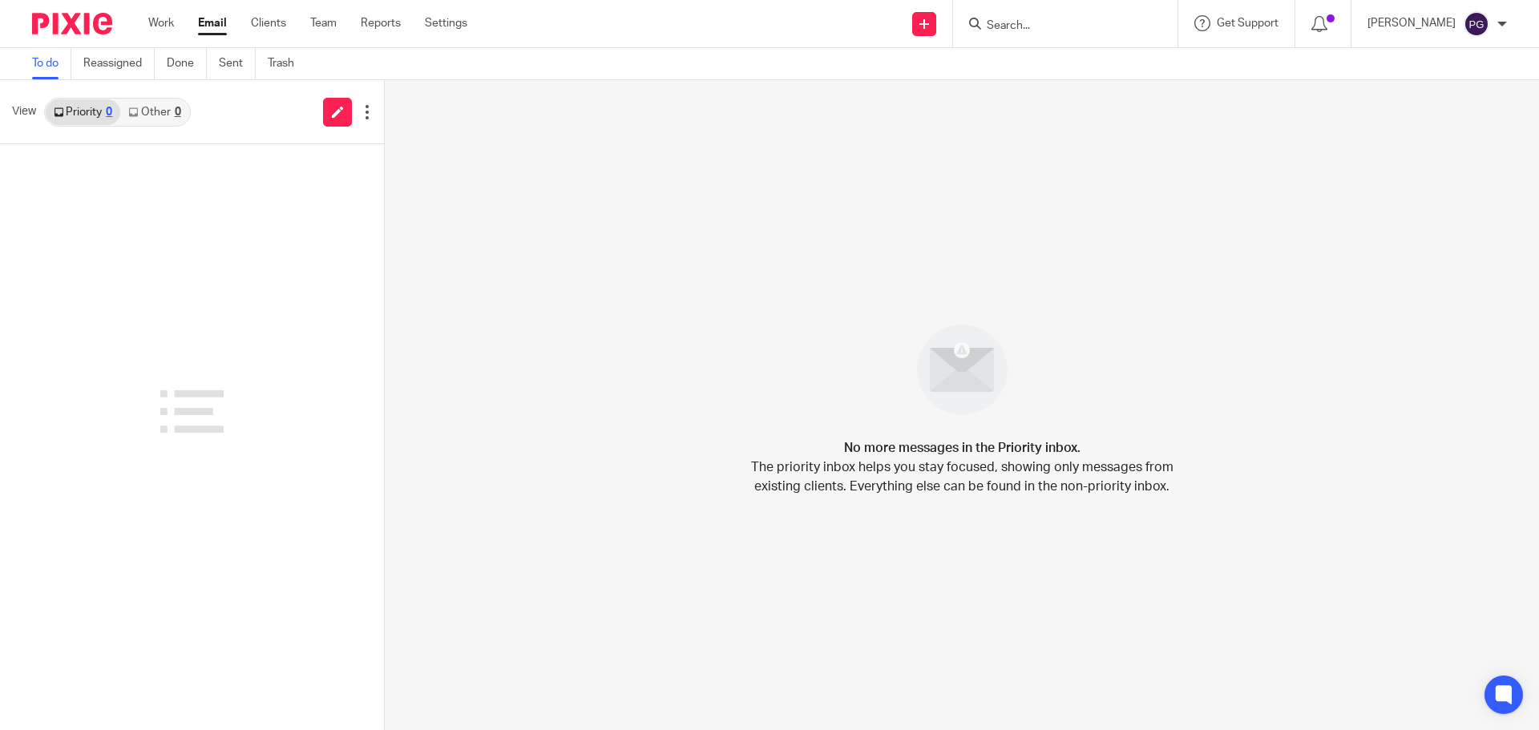
click at [1040, 28] on input "Search" at bounding box center [1057, 26] width 144 height 14
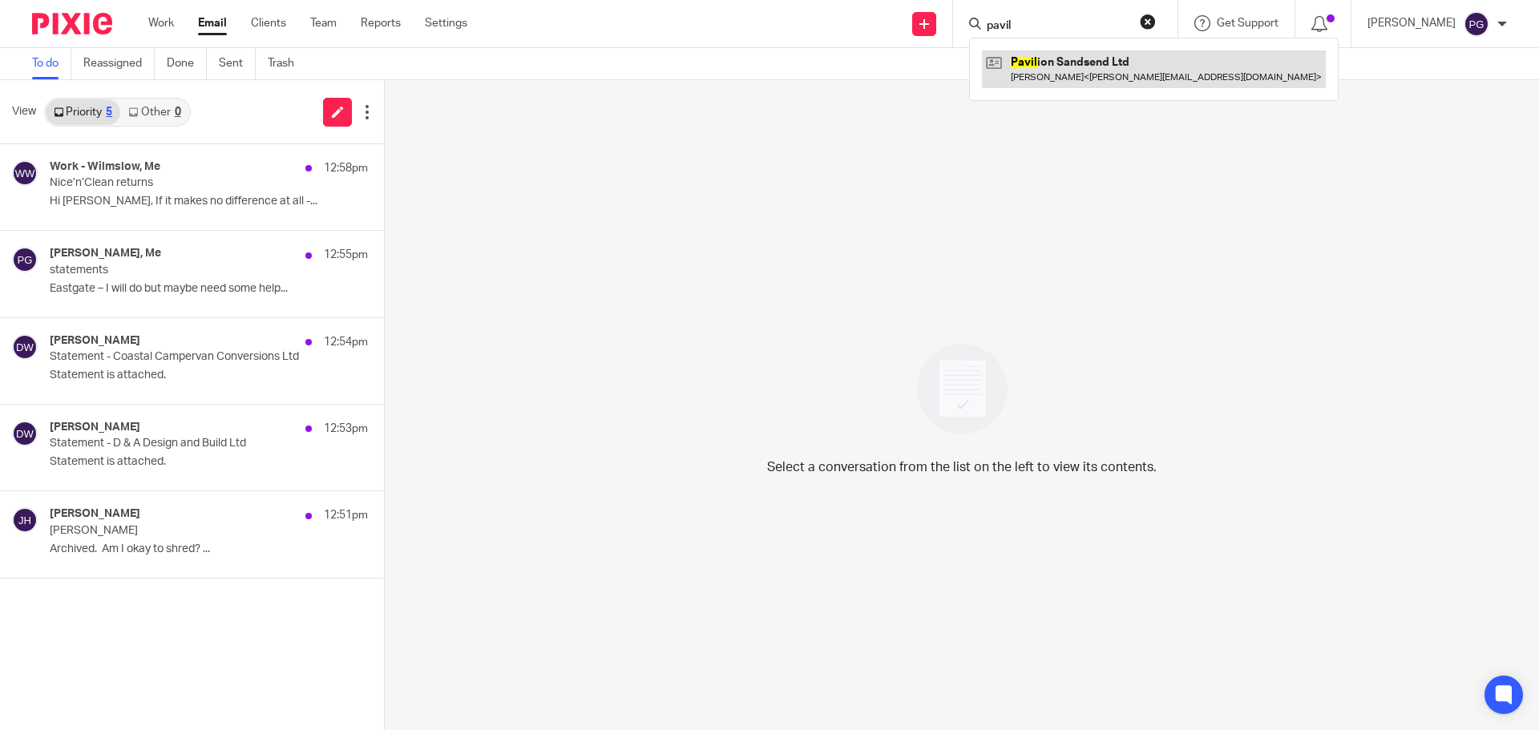
type input "pavil"
click at [1055, 63] on link at bounding box center [1154, 69] width 344 height 37
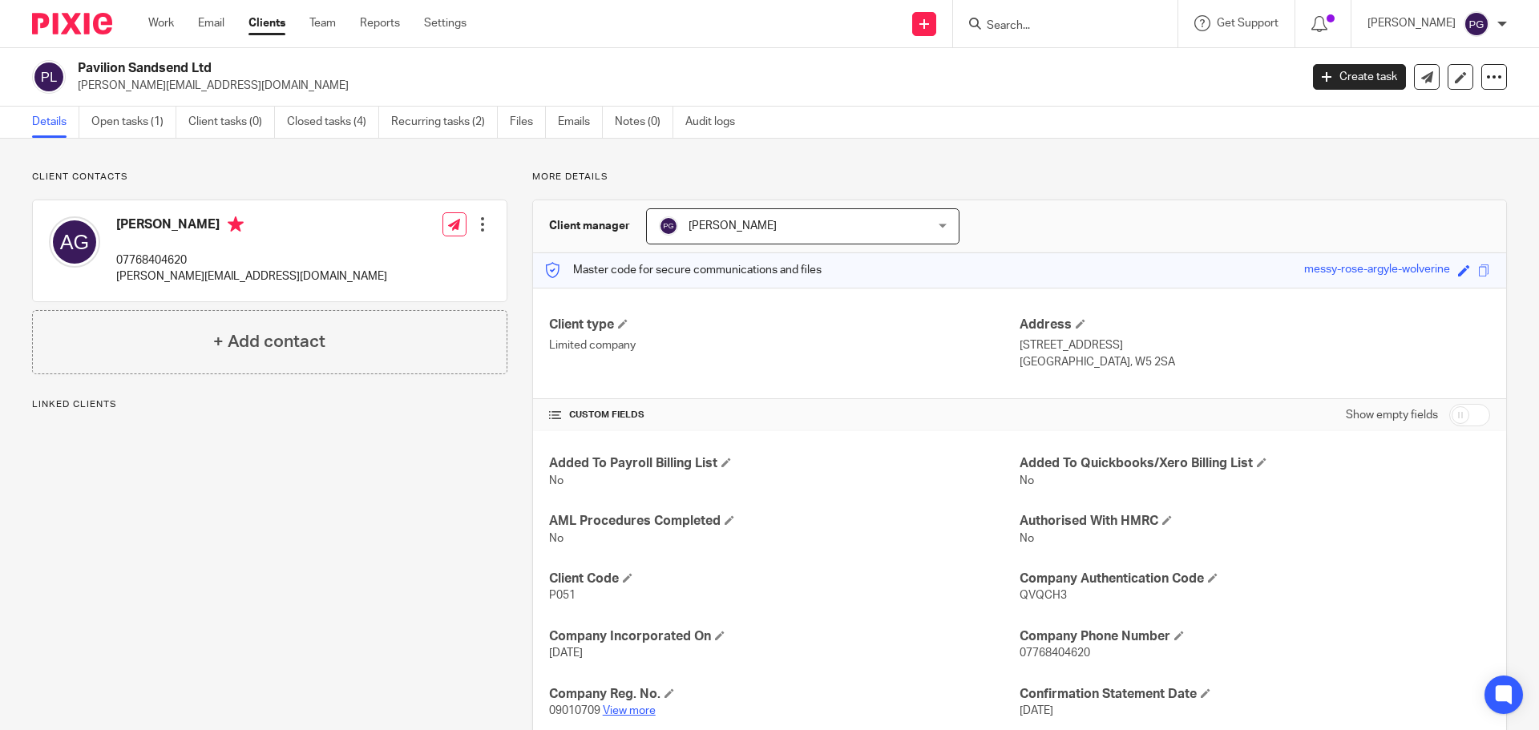
click at [629, 712] on link "View more" at bounding box center [629, 710] width 53 height 11
